Goal: Transaction & Acquisition: Purchase product/service

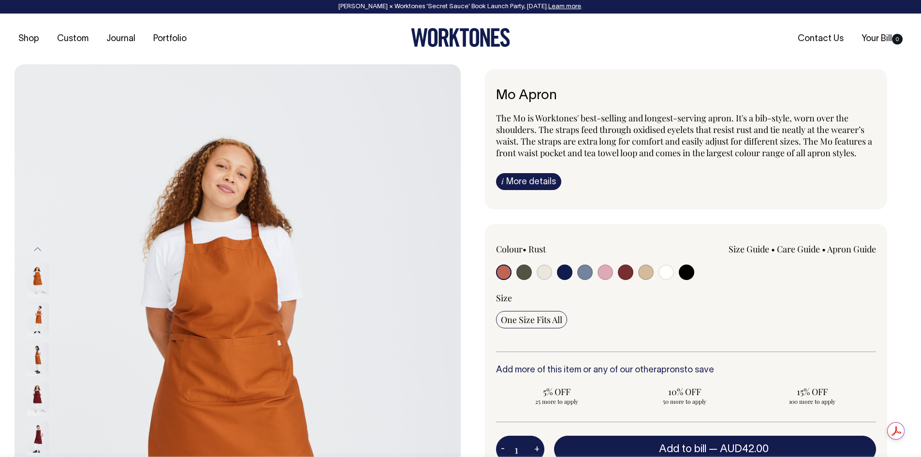
click at [546, 273] on input "radio" at bounding box center [544, 271] width 15 height 15
radio input "true"
radio input "false"
select select "Natural"
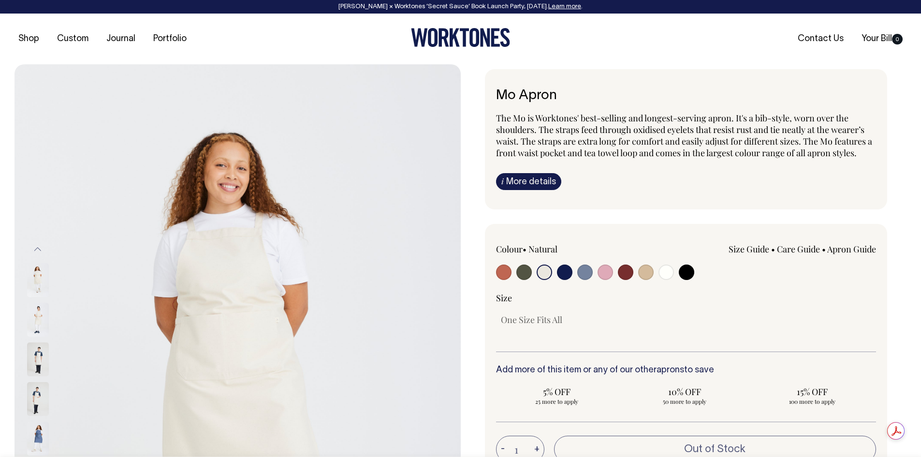
click at [672, 275] on input "radio" at bounding box center [665, 271] width 15 height 15
radio input "true"
select select "Off-White"
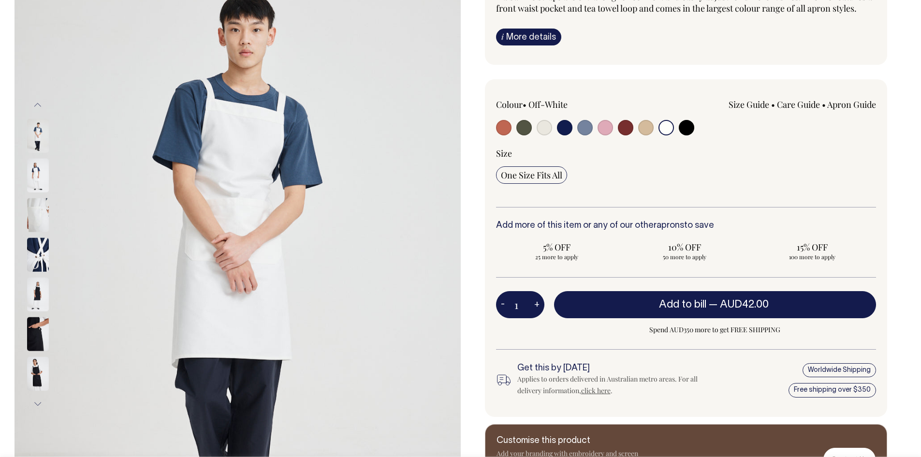
scroll to position [145, 0]
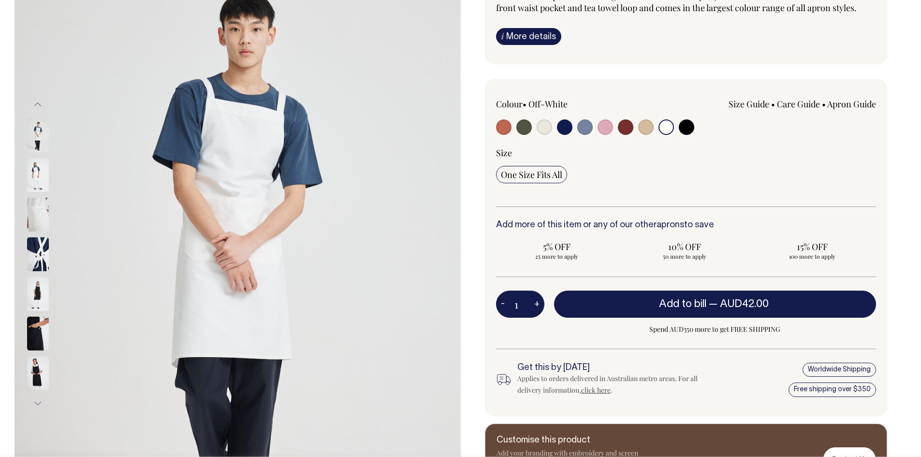
click at [35, 181] on img at bounding box center [38, 175] width 22 height 34
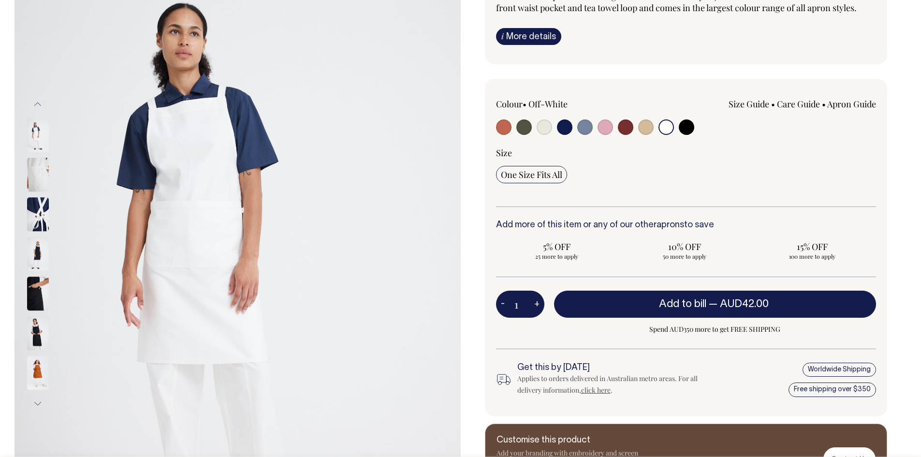
click at [42, 129] on img at bounding box center [38, 135] width 22 height 34
click at [42, 170] on img at bounding box center [38, 175] width 22 height 34
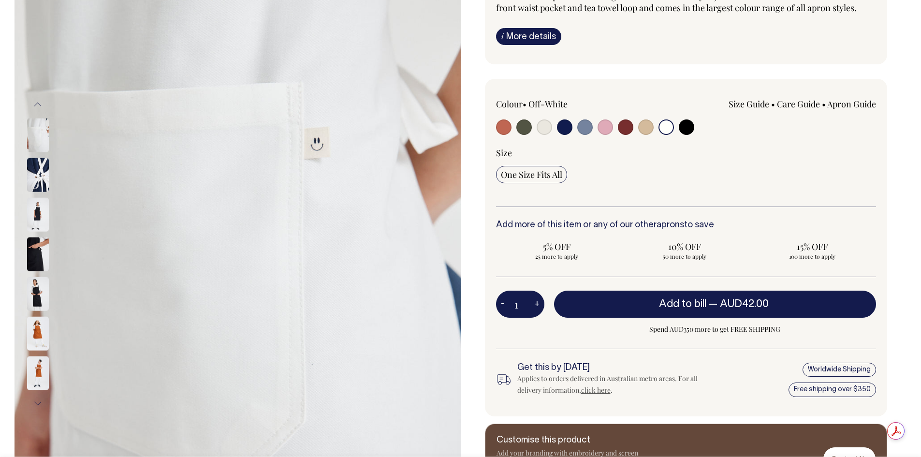
click at [44, 188] on img at bounding box center [38, 175] width 22 height 34
